Goal: Transaction & Acquisition: Book appointment/travel/reservation

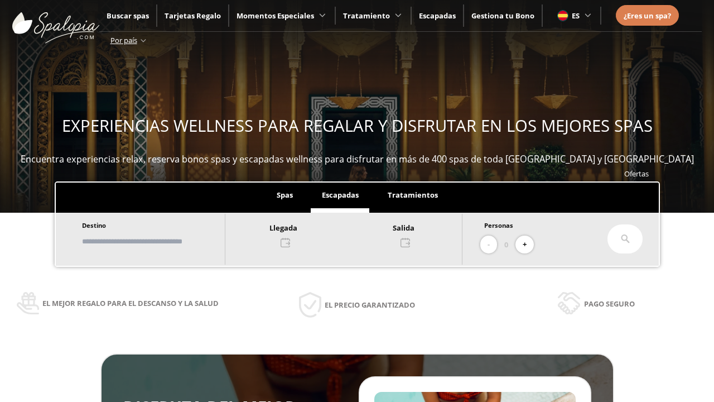
click at [157, 241] on input "text" at bounding box center [148, 242] width 139 height 20
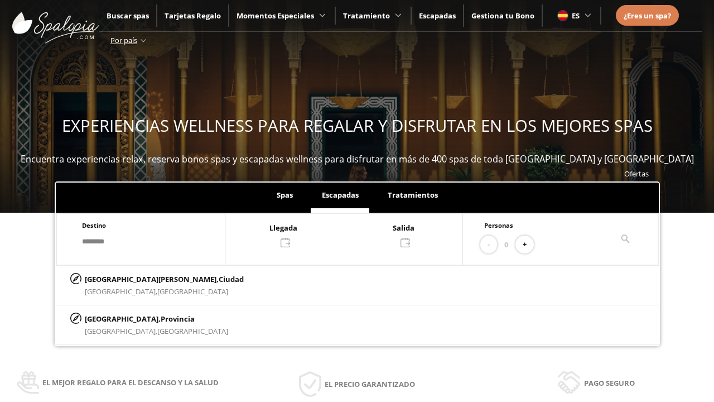
click at [355, 234] on div at bounding box center [343, 234] width 237 height 27
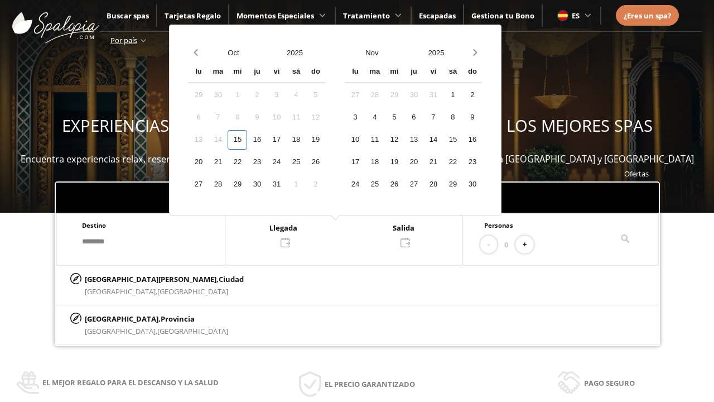
click at [286, 140] on div "17" at bounding box center [277, 140] width 20 height 20
click at [306, 140] on div "18" at bounding box center [296, 140] width 20 height 20
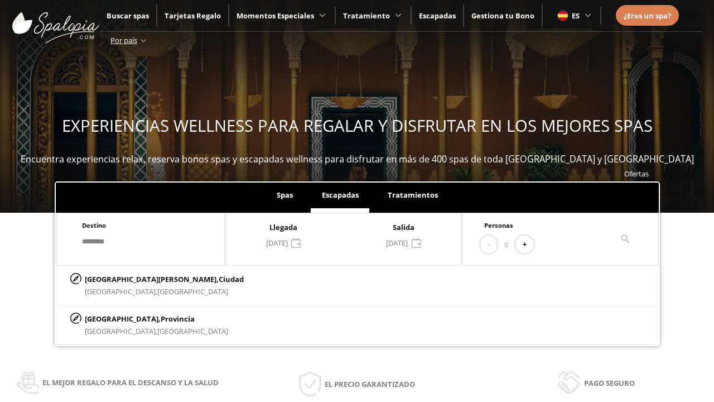
click at [529, 244] on button "+" at bounding box center [525, 245] width 18 height 18
click at [140, 278] on p "[GEOGRAPHIC_DATA][PERSON_NAME], [GEOGRAPHIC_DATA]" at bounding box center [164, 279] width 159 height 12
type input "**********"
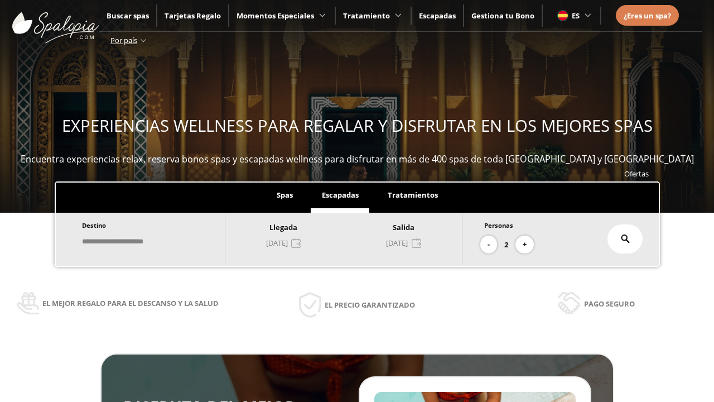
click at [626, 239] on icon at bounding box center [625, 238] width 9 height 9
